Goal: Task Accomplishment & Management: Use online tool/utility

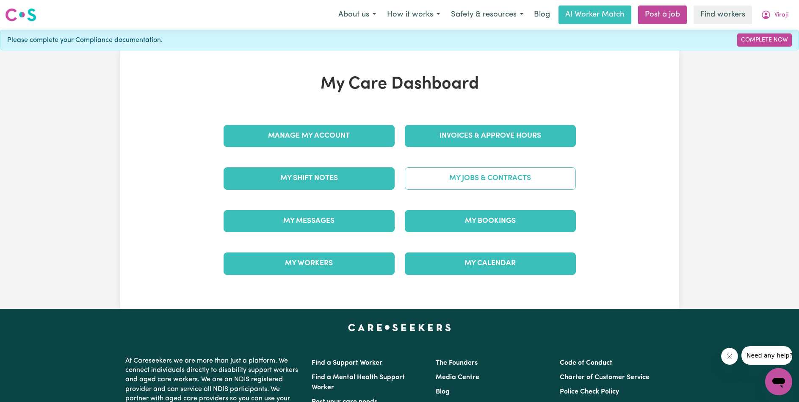
click at [508, 179] on link "My Jobs & Contracts" at bounding box center [490, 178] width 171 height 22
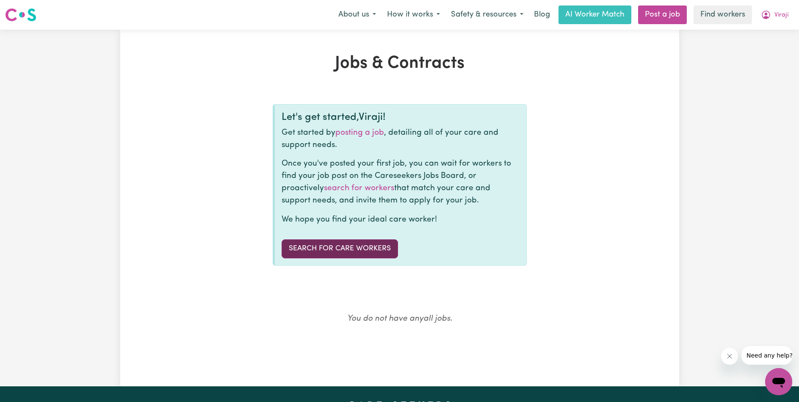
click at [328, 243] on link "Search for care workers" at bounding box center [340, 248] width 116 height 19
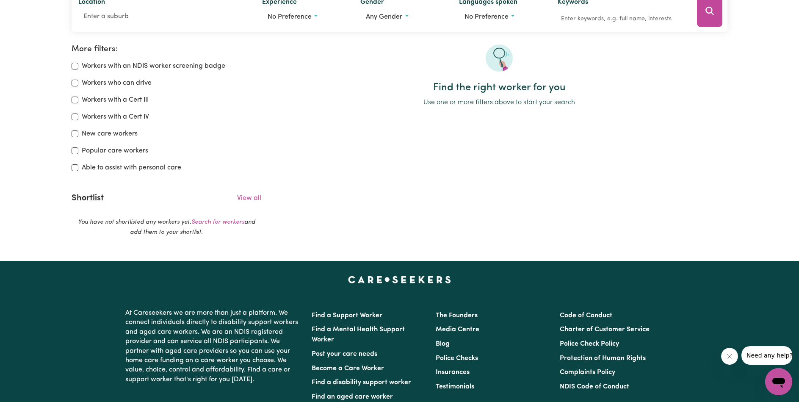
scroll to position [127, 0]
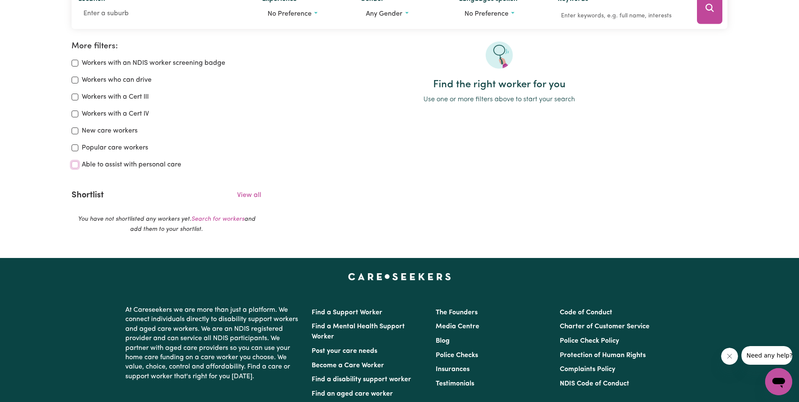
click at [75, 168] on input "Able to assist with personal care" at bounding box center [75, 164] width 7 height 7
checkbox input "true"
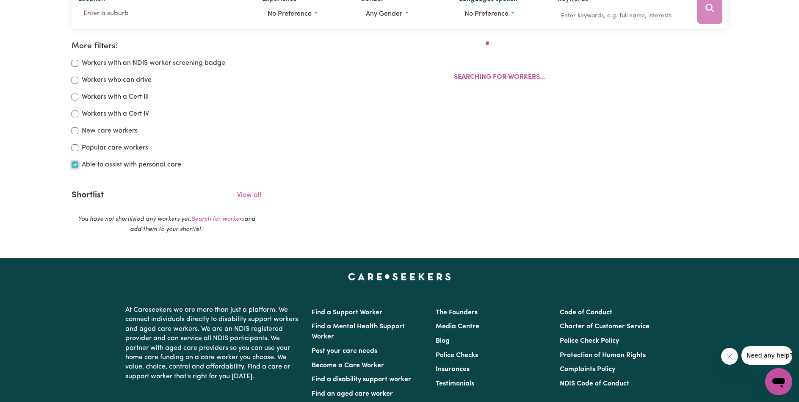
scroll to position [141, 0]
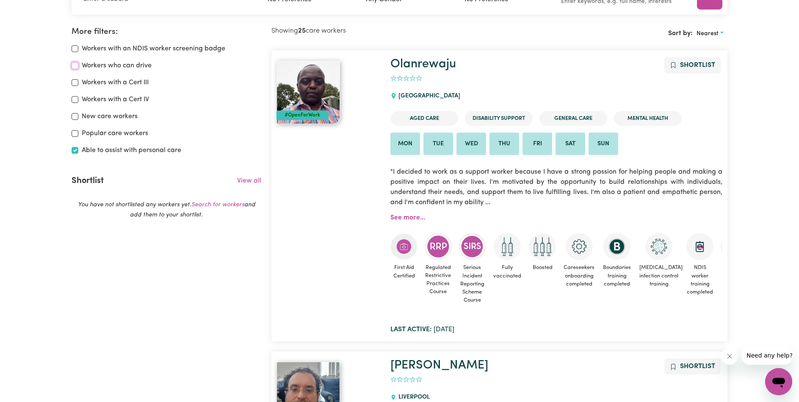
click at [75, 67] on input "Workers who can drive" at bounding box center [75, 65] width 7 height 7
checkbox input "true"
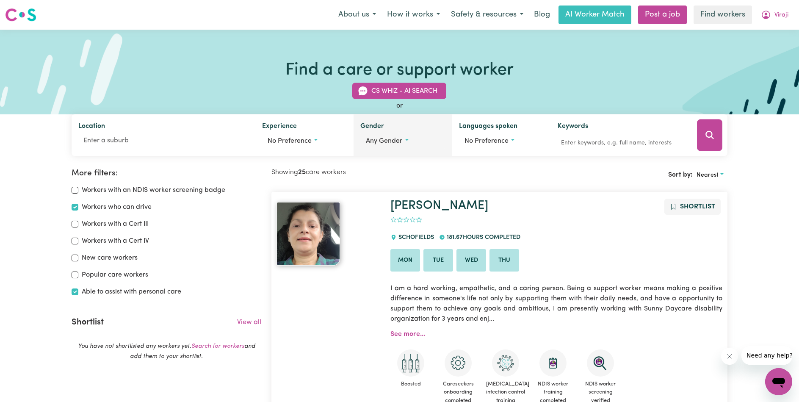
click at [403, 141] on button "Any gender" at bounding box center [402, 141] width 85 height 16
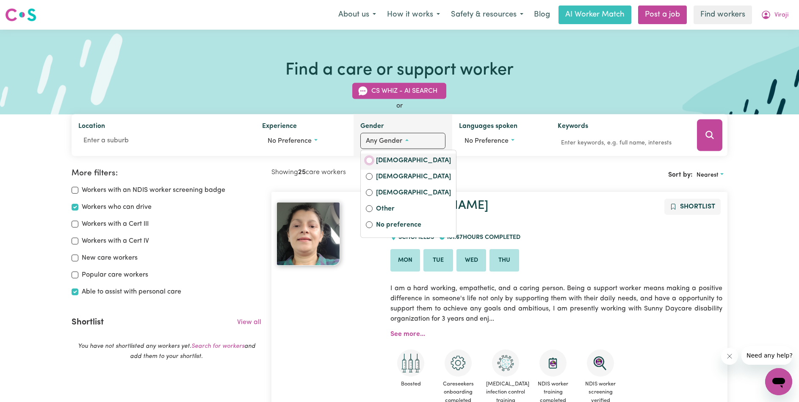
click at [370, 160] on input "[DEMOGRAPHIC_DATA]" at bounding box center [369, 160] width 7 height 7
radio input "true"
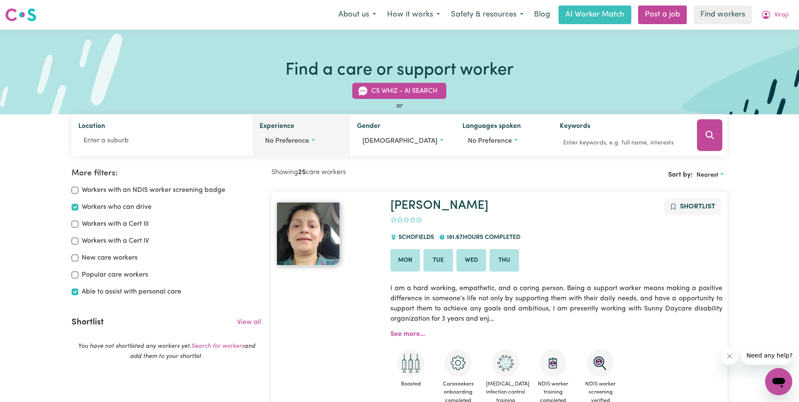
click at [315, 137] on button "No preference" at bounding box center [301, 141] width 84 height 16
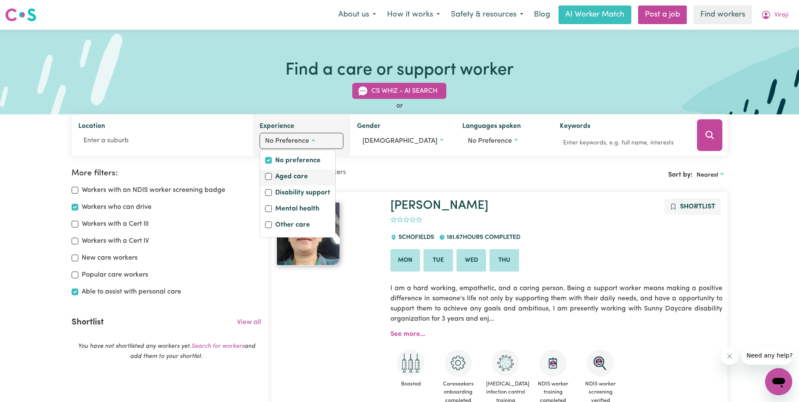
click at [304, 176] on label "Aged care" at bounding box center [291, 177] width 33 height 12
click at [272, 176] on input "Aged care" at bounding box center [268, 176] width 7 height 7
checkbox input "true"
checkbox input "false"
click at [587, 174] on div "Sort by: Nearest" at bounding box center [613, 174] width 228 height 13
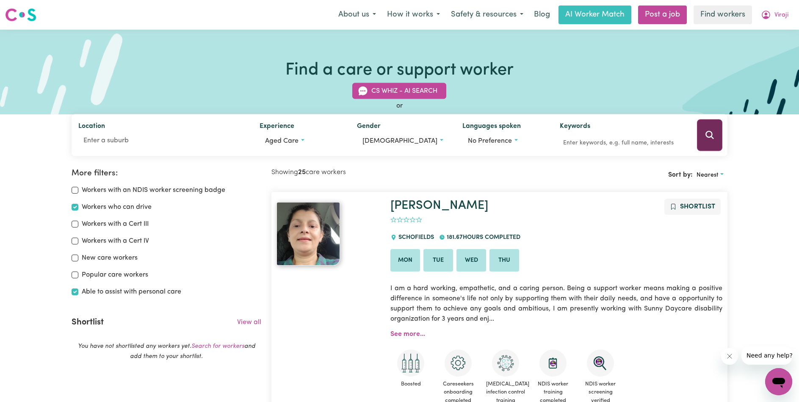
click at [706, 137] on icon "Search" at bounding box center [709, 135] width 8 height 8
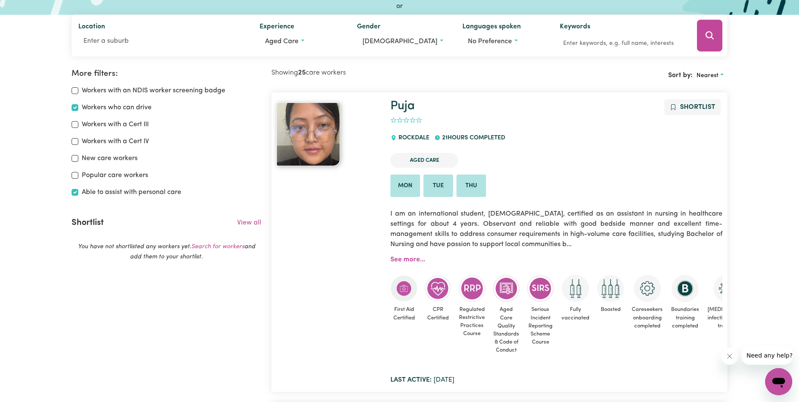
scroll to position [99, 0]
click at [677, 103] on button "Shortlist" at bounding box center [692, 107] width 56 height 16
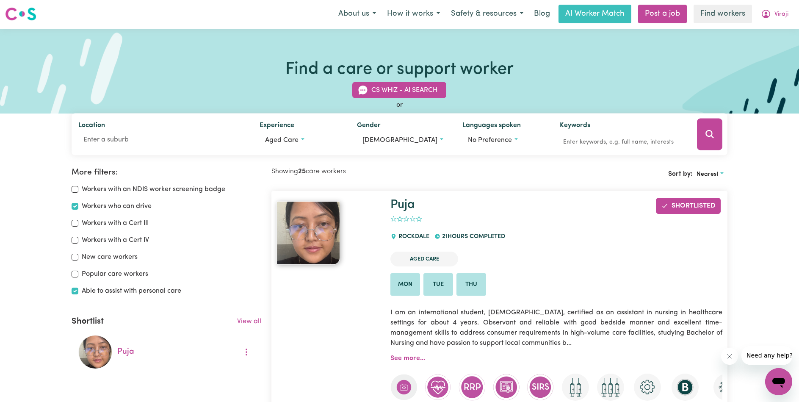
scroll to position [0, 0]
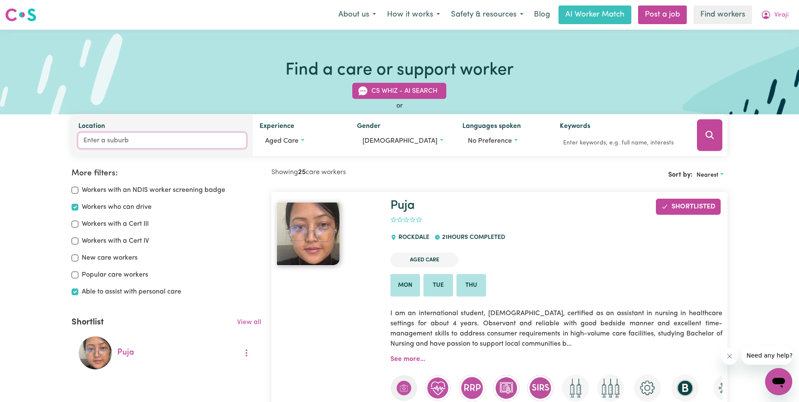
click at [156, 144] on input "Location" at bounding box center [162, 140] width 168 height 15
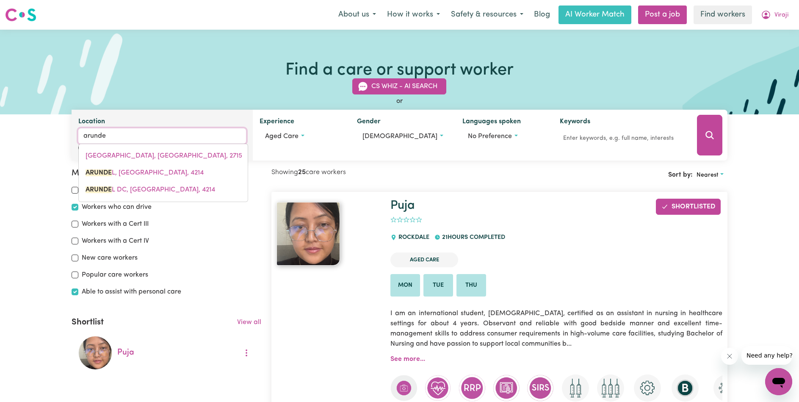
type input "arundel"
type input "[GEOGRAPHIC_DATA], [GEOGRAPHIC_DATA], 4214"
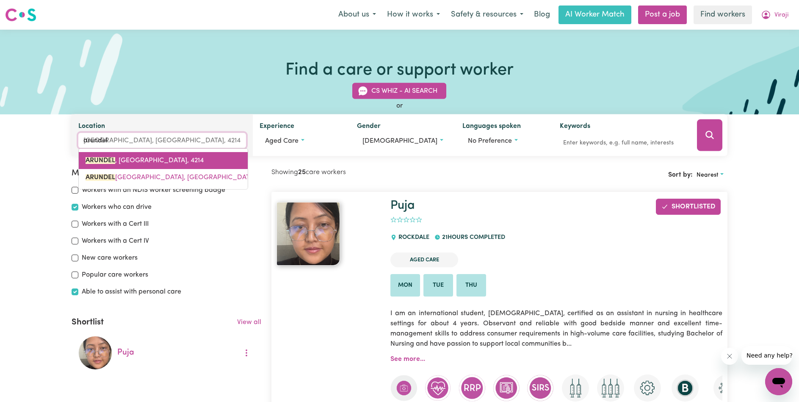
click at [160, 155] on link "[GEOGRAPHIC_DATA] , [GEOGRAPHIC_DATA], 4214" at bounding box center [163, 160] width 169 height 17
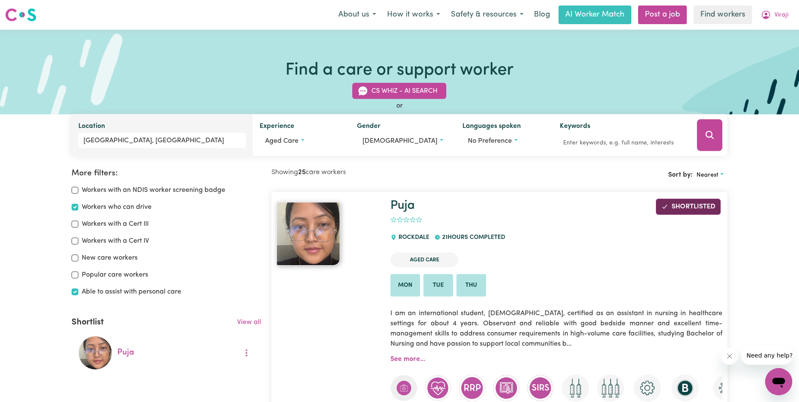
click at [678, 202] on button "Shortlisted" at bounding box center [688, 207] width 65 height 16
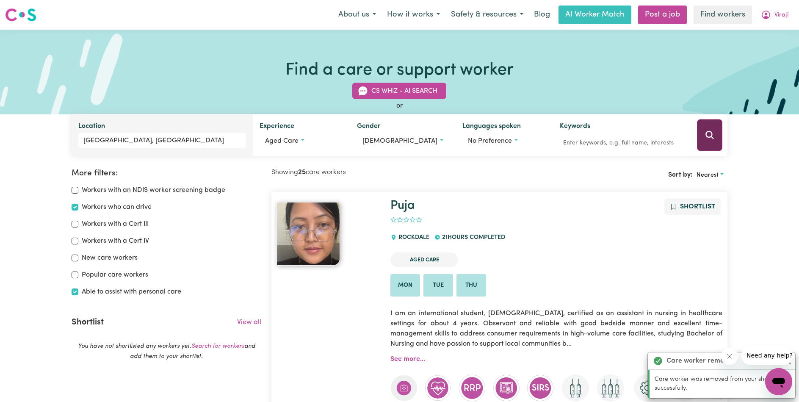
click at [713, 132] on icon "Search" at bounding box center [709, 135] width 10 height 10
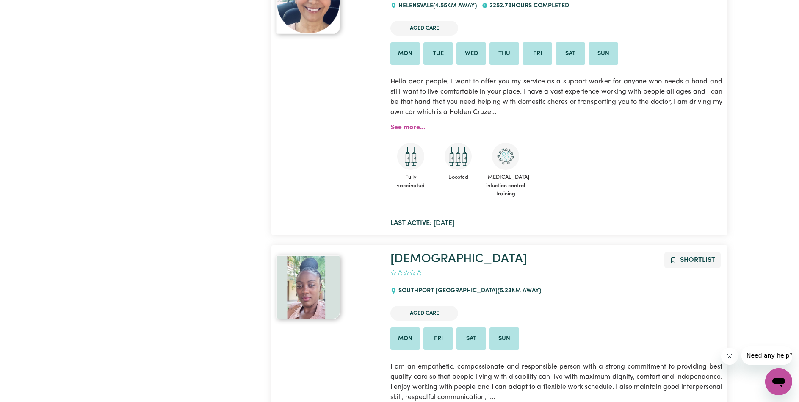
scroll to position [1792, 0]
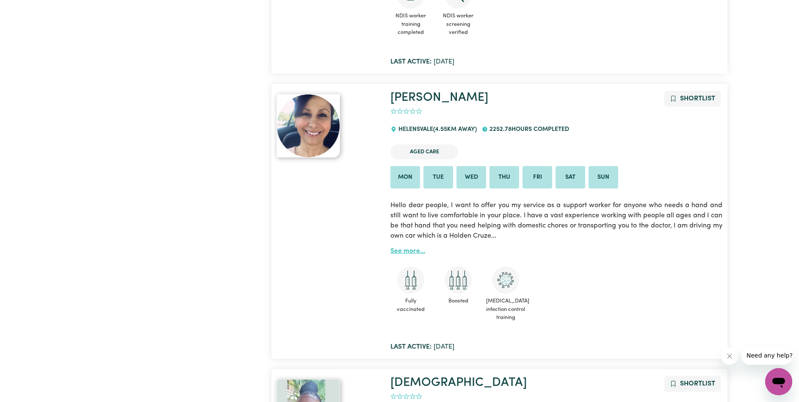
click at [399, 248] on link "See more..." at bounding box center [407, 251] width 35 height 7
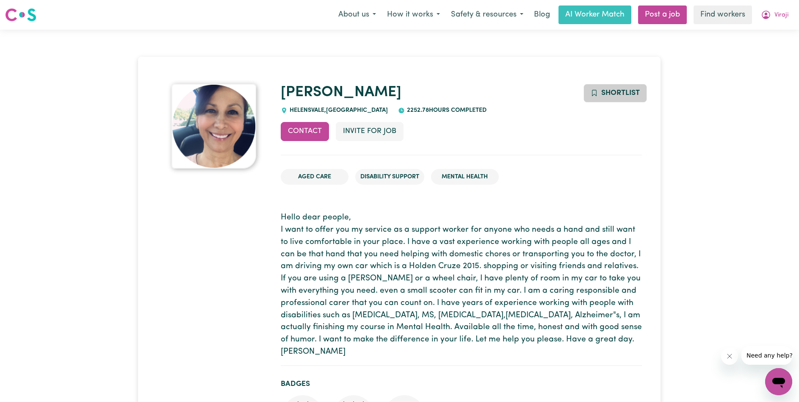
click at [604, 92] on span "Shortlist" at bounding box center [620, 92] width 39 height 7
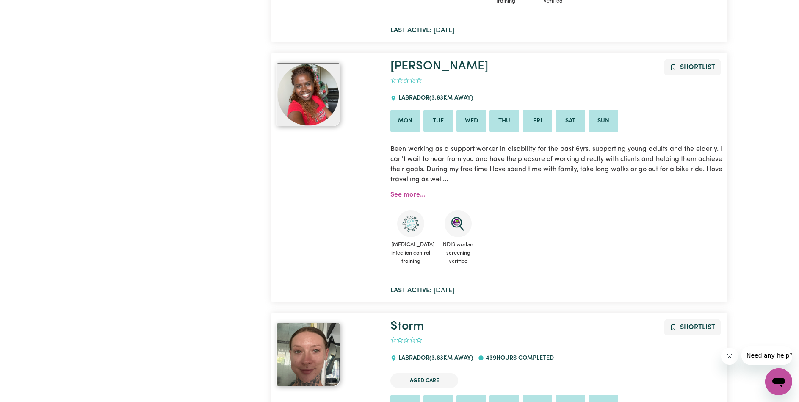
scroll to position [1143, 0]
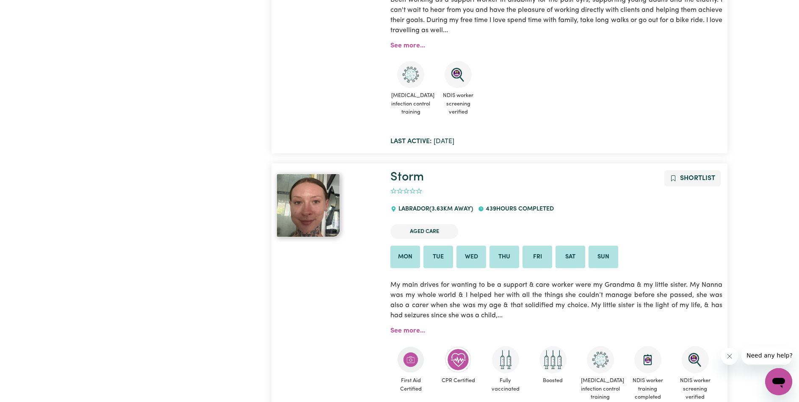
click at [309, 208] on img at bounding box center [307, 205] width 63 height 63
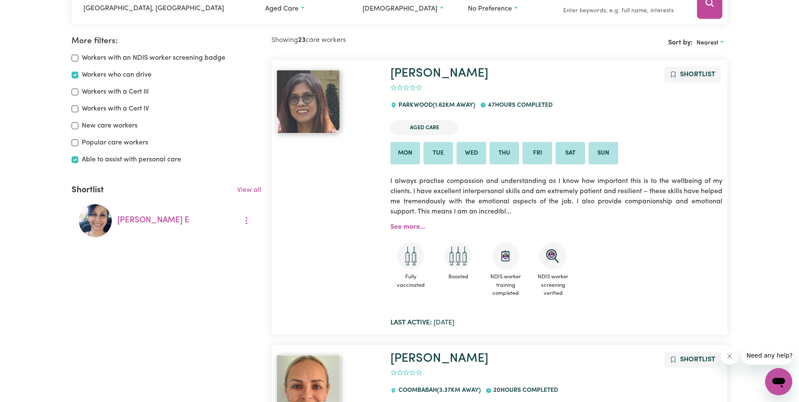
scroll to position [141, 0]
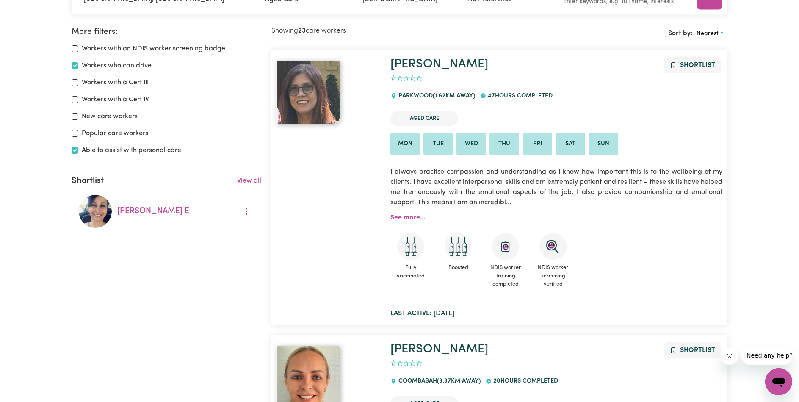
click at [292, 109] on img at bounding box center [307, 92] width 63 height 63
